Goal: Task Accomplishment & Management: Manage account settings

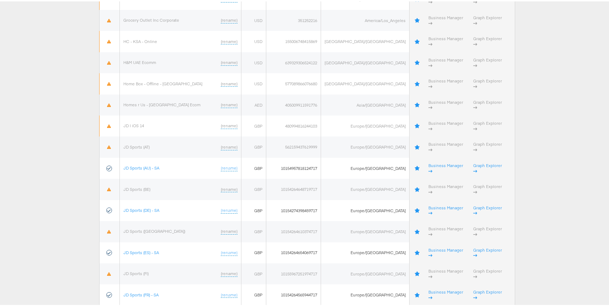
scroll to position [727, 0]
